Goal: Check status: Check status

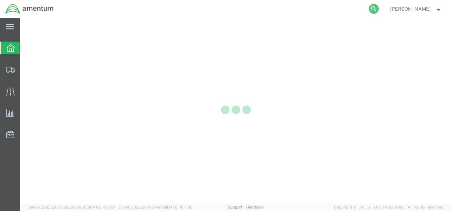
click at [379, 7] on icon at bounding box center [374, 9] width 10 height 10
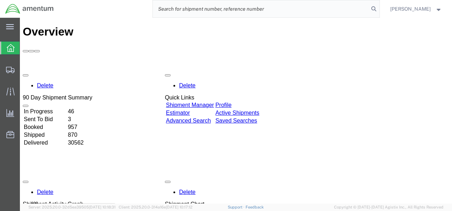
click at [301, 11] on input "search" at bounding box center [261, 8] width 216 height 17
paste input "457891389180"
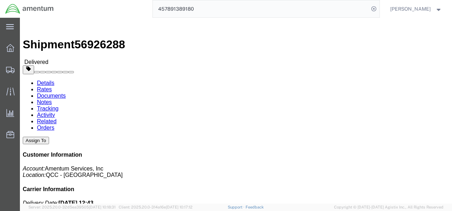
click p "Purchase Order: SH1352201 Customer Ref: AUT0010822"
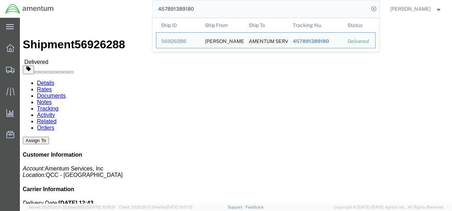
drag, startPoint x: 233, startPoint y: 9, endPoint x: 161, endPoint y: 10, distance: 72.1
click at [161, 10] on form "457891389180 Ship ID Ship From Ship To Tracking Nu. Status Ship ID 56926288 Shi…" at bounding box center [265, 9] width 227 height 18
paste input "393466025107"
drag, startPoint x: 215, startPoint y: 10, endPoint x: 161, endPoint y: 9, distance: 54.4
click at [161, 9] on div "393466025107 Ship ID Ship From Ship To Tracking Nu. Status Ship ID 56894341 Shi…" at bounding box center [219, 9] width 320 height 18
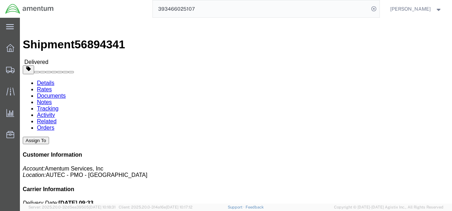
paste input "670069"
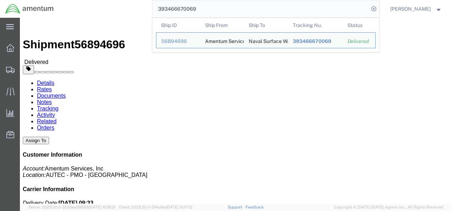
drag, startPoint x: 222, startPoint y: 9, endPoint x: 151, endPoint y: 9, distance: 71.0
click at [151, 9] on div "393466670069 Ship ID Ship From Ship To Tracking Nu. Status Ship ID 56894696 Shi…" at bounding box center [219, 9] width 320 height 18
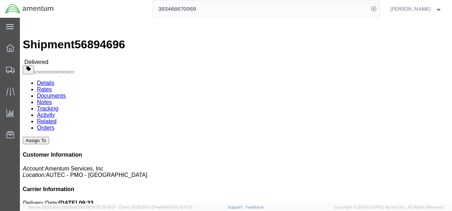
paste input "733033"
click link "Documents"
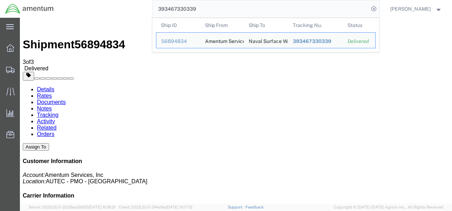
drag, startPoint x: 205, startPoint y: 8, endPoint x: 168, endPoint y: 9, distance: 37.3
click at [168, 9] on input "393467330339" at bounding box center [261, 8] width 216 height 17
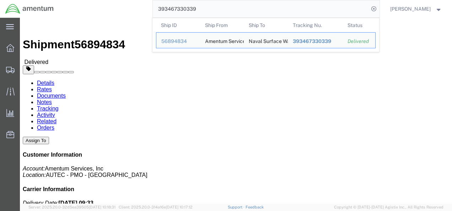
drag, startPoint x: 209, startPoint y: 10, endPoint x: 164, endPoint y: 11, distance: 45.1
click at [164, 11] on input "393467330339" at bounding box center [261, 8] width 216 height 17
paste input "722158"
drag, startPoint x: 209, startPoint y: 9, endPoint x: 162, endPoint y: 10, distance: 46.5
click at [162, 10] on input "393467722158" at bounding box center [261, 8] width 216 height 17
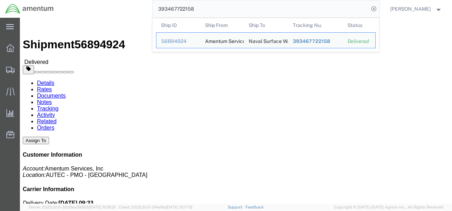
paste input "8019582"
drag, startPoint x: 209, startPoint y: 6, endPoint x: 163, endPoint y: 6, distance: 45.8
click at [163, 6] on input "393468019582" at bounding box center [261, 8] width 216 height 17
paste input "544283710"
drag, startPoint x: 208, startPoint y: 10, endPoint x: 165, endPoint y: 7, distance: 43.1
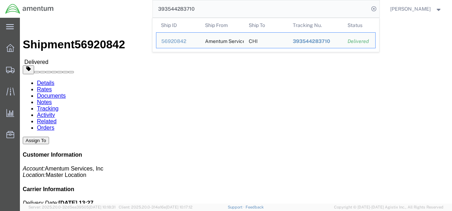
click at [165, 7] on input "393544283710" at bounding box center [261, 8] width 216 height 17
paste input "717762"
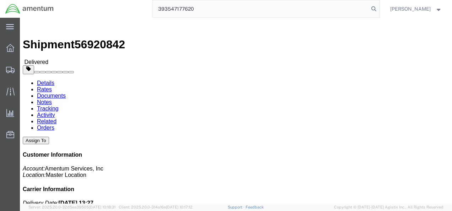
type input "393547177620"
drag, startPoint x: 260, startPoint y: 82, endPoint x: 327, endPoint y: 86, distance: 66.9
click b "4732.C0.03TB.14111900.920E0000"
copy b "732.C0.03TB.14111900.920E"
